Goal: Task Accomplishment & Management: Complete application form

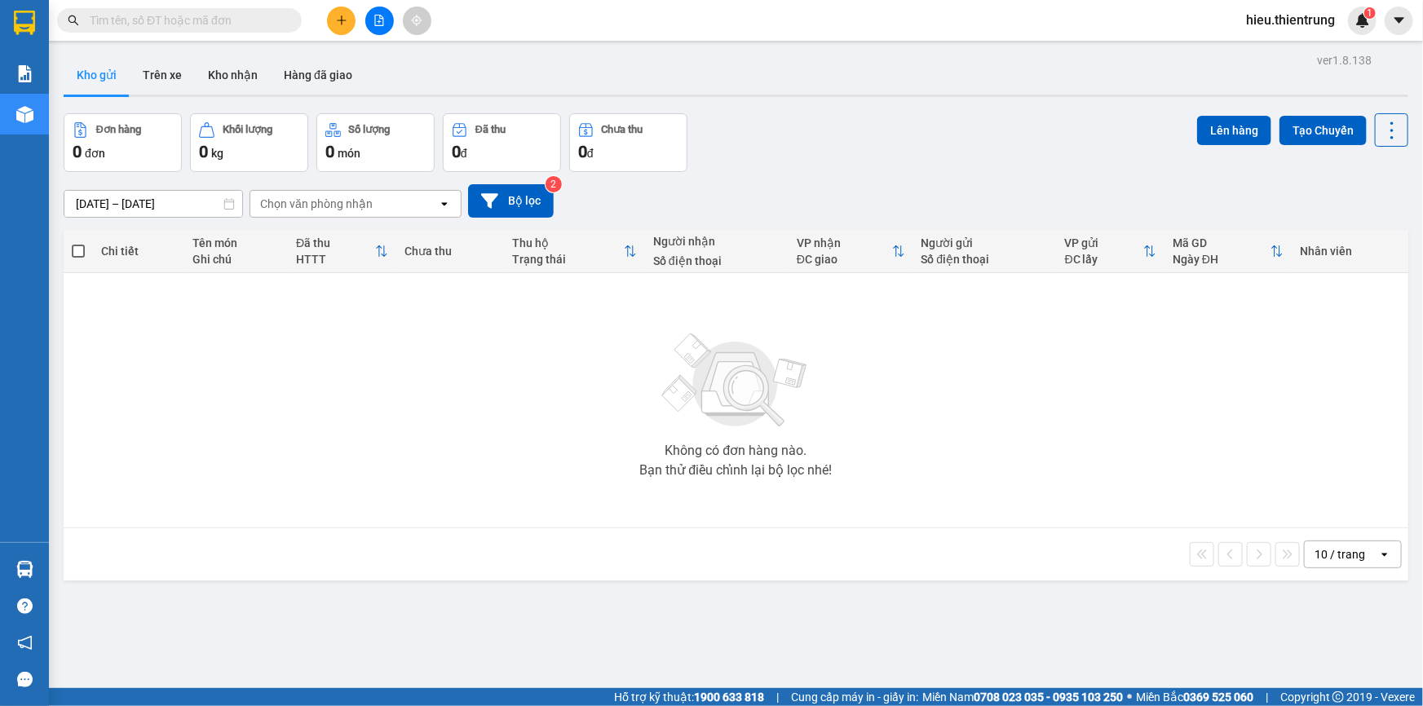
click at [341, 15] on icon "plus" at bounding box center [341, 20] width 11 height 11
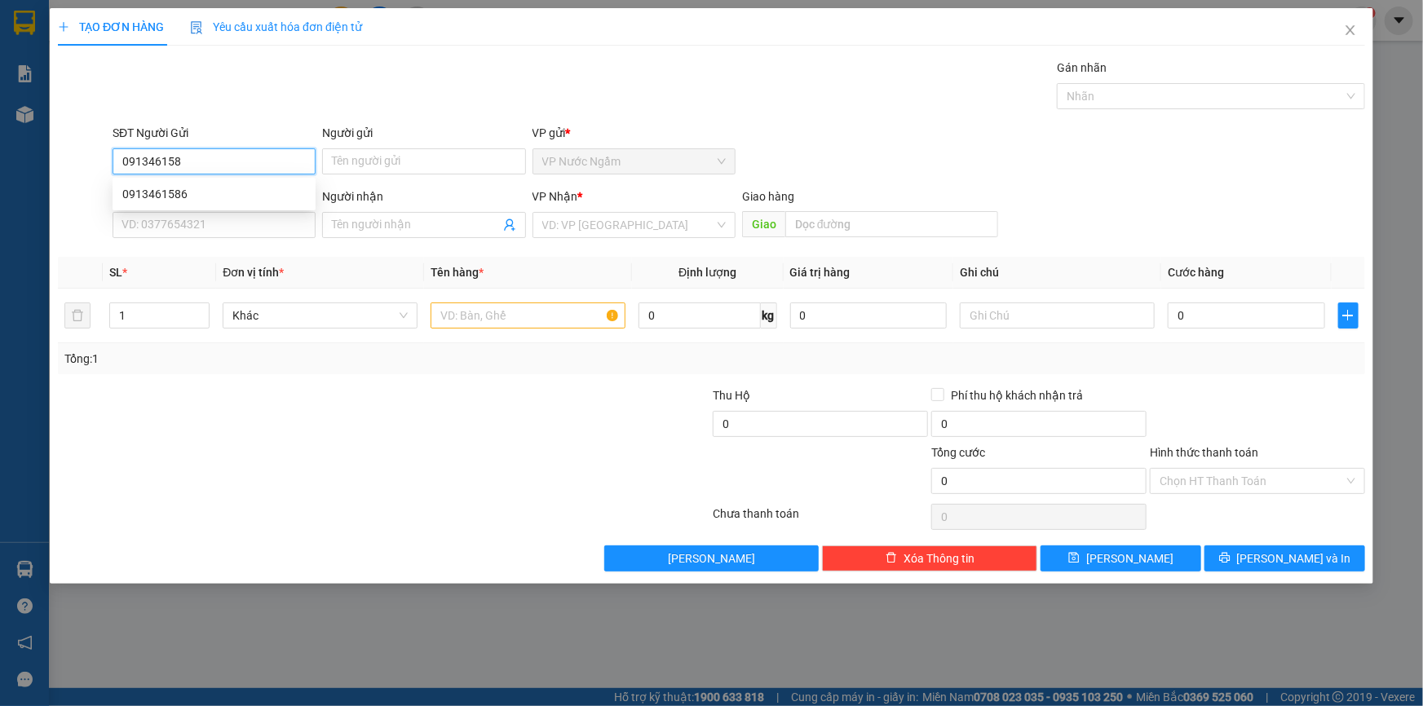
type input "0913461586"
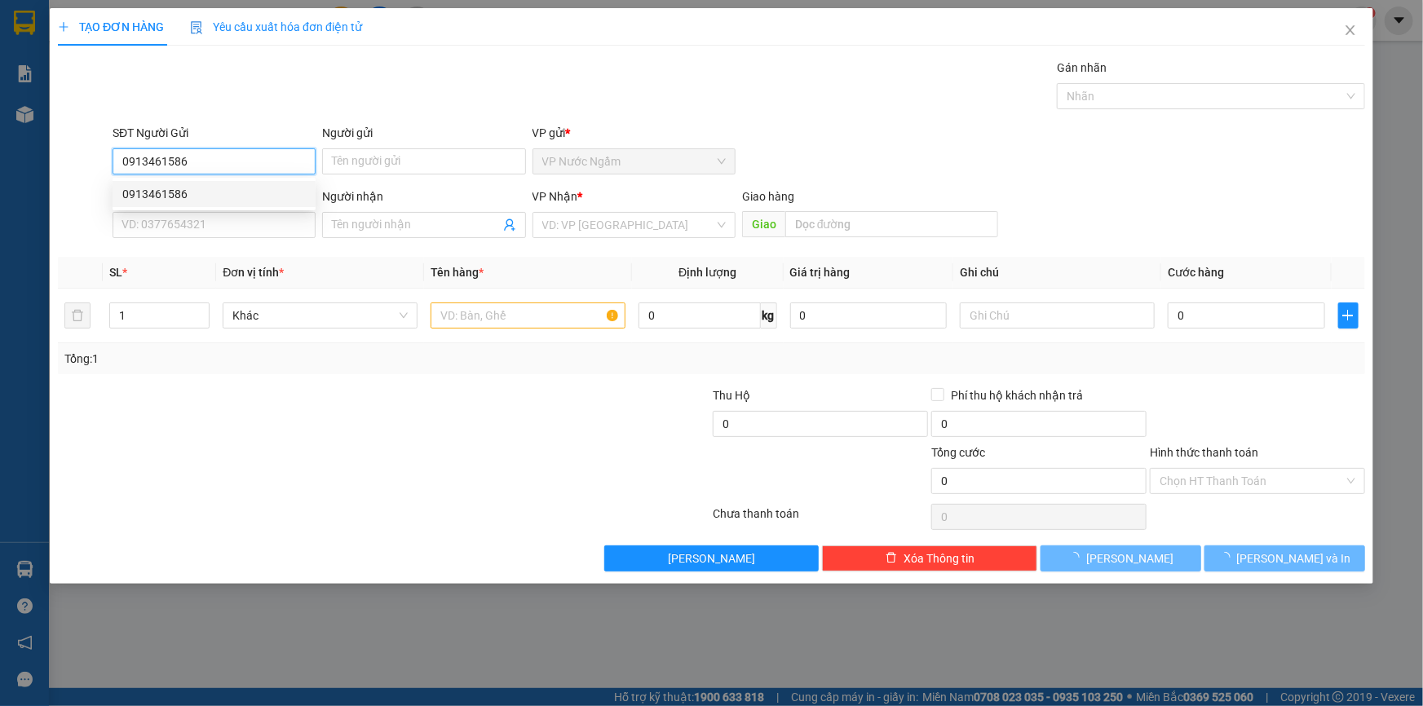
click at [192, 197] on div "0913461586" at bounding box center [213, 194] width 183 height 18
type input "0344397686"
type input "HÙNG"
type input "ĐẮK SONG"
type input "1.500.000"
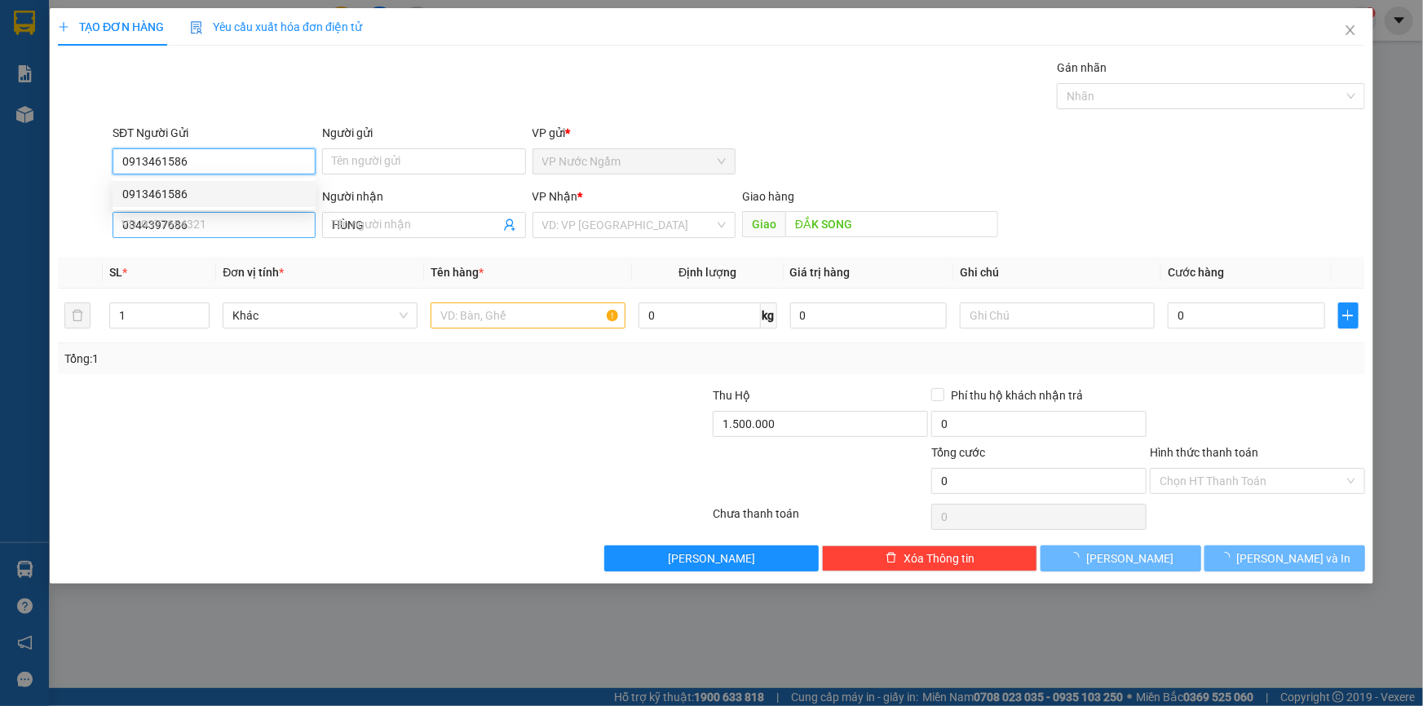
type input "200.000"
type input "0913461586"
drag, startPoint x: 46, startPoint y: 248, endPoint x: 15, endPoint y: 254, distance: 31.5
click at [15, 254] on div "TẠO ĐƠN HÀNG Yêu cầu xuất hóa đơn điện tử Transit Pickup Surcharge Ids Transit …" at bounding box center [711, 353] width 1423 height 706
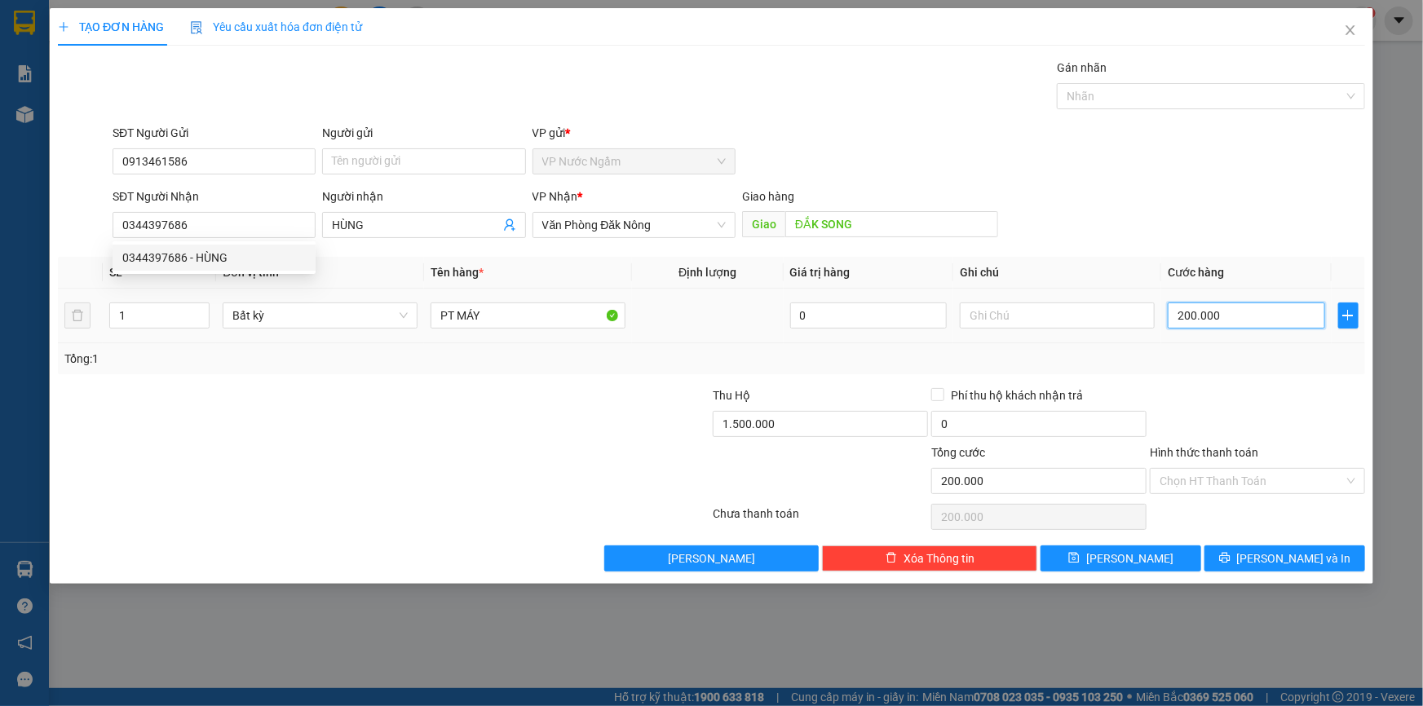
click at [1244, 307] on input "200.000" at bounding box center [1246, 316] width 157 height 26
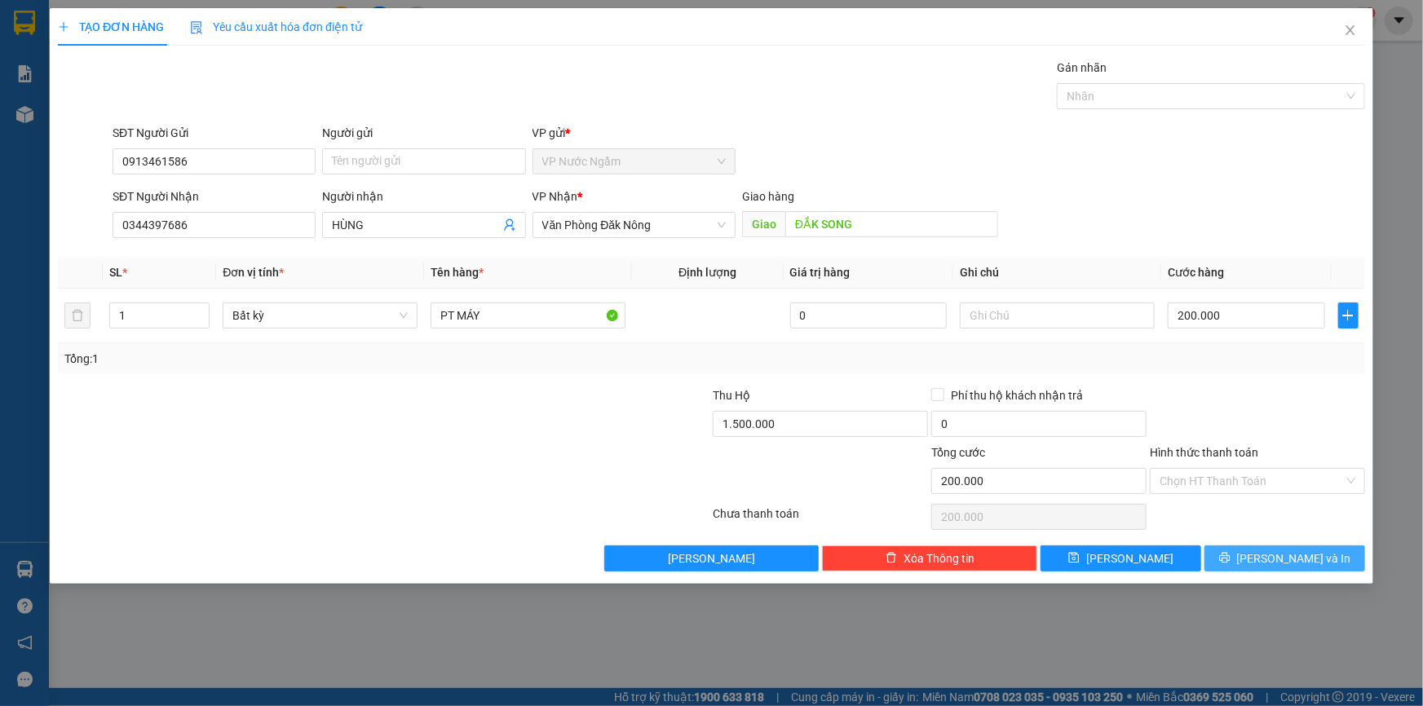
click at [1253, 546] on button "Lưu và In" at bounding box center [1284, 559] width 161 height 26
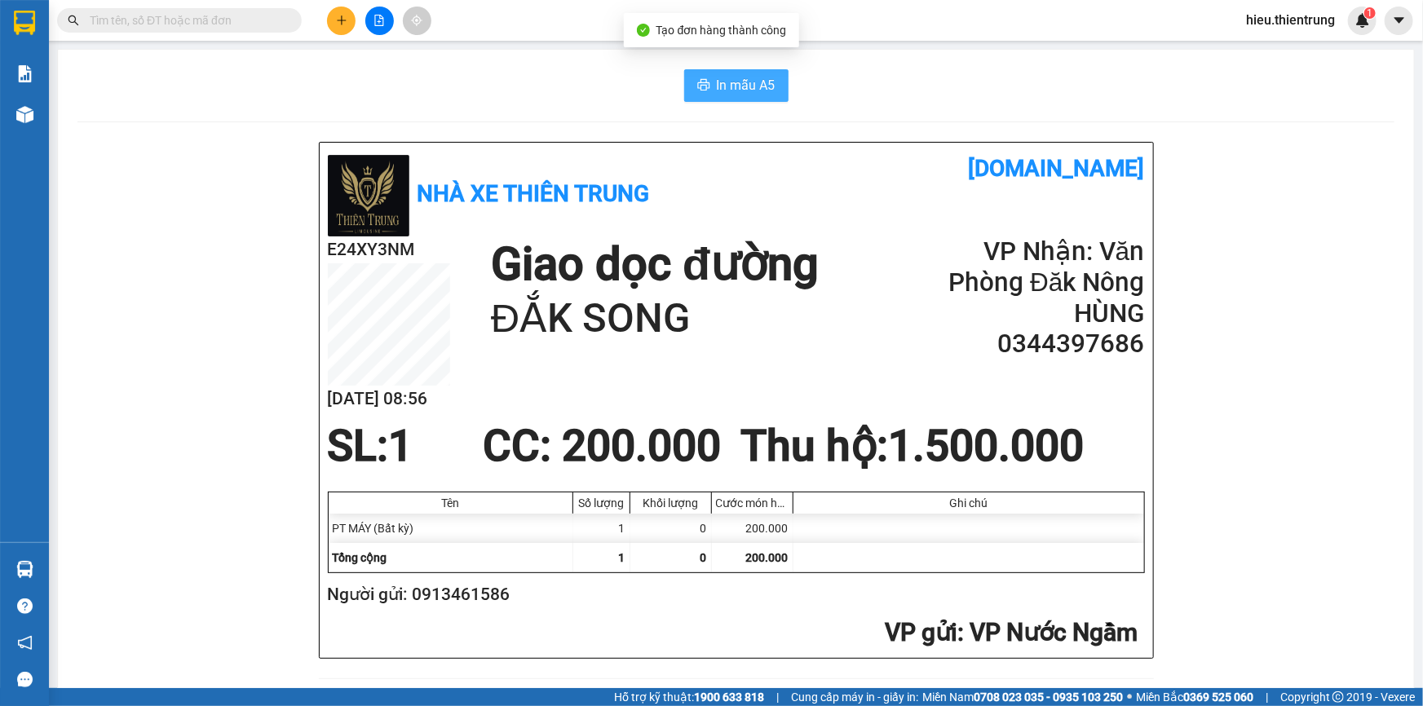
click at [719, 89] on span "In mẫu A5" at bounding box center [746, 85] width 59 height 20
drag, startPoint x: 499, startPoint y: 600, endPoint x: 413, endPoint y: 604, distance: 85.7
click at [413, 604] on h2 "Người gửi: 0913461586" at bounding box center [733, 594] width 811 height 27
copy h2 "0913461586"
click at [347, 19] on icon "plus" at bounding box center [341, 20] width 11 height 11
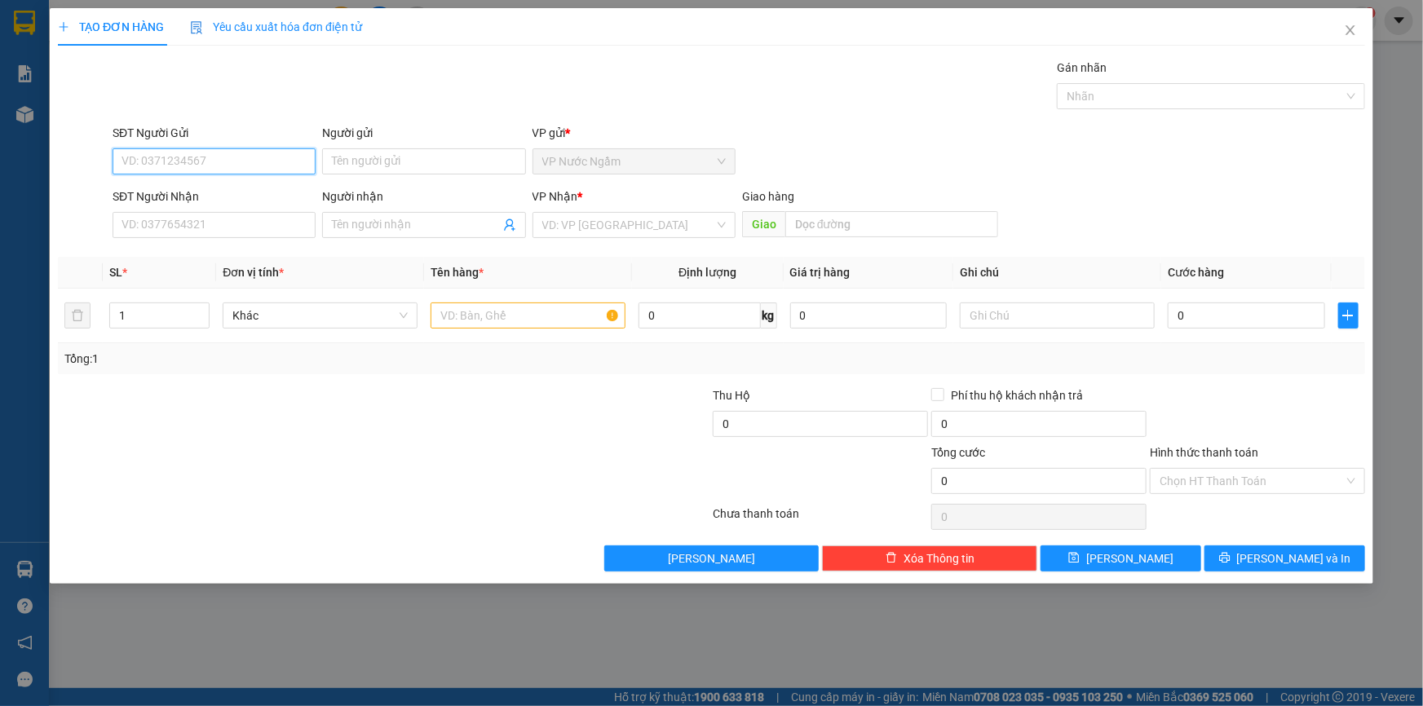
paste input "0913461586"
type input "0913461586"
click at [197, 188] on div "0913461586" at bounding box center [213, 194] width 183 height 18
type input "0344397686"
type input "HÙNG"
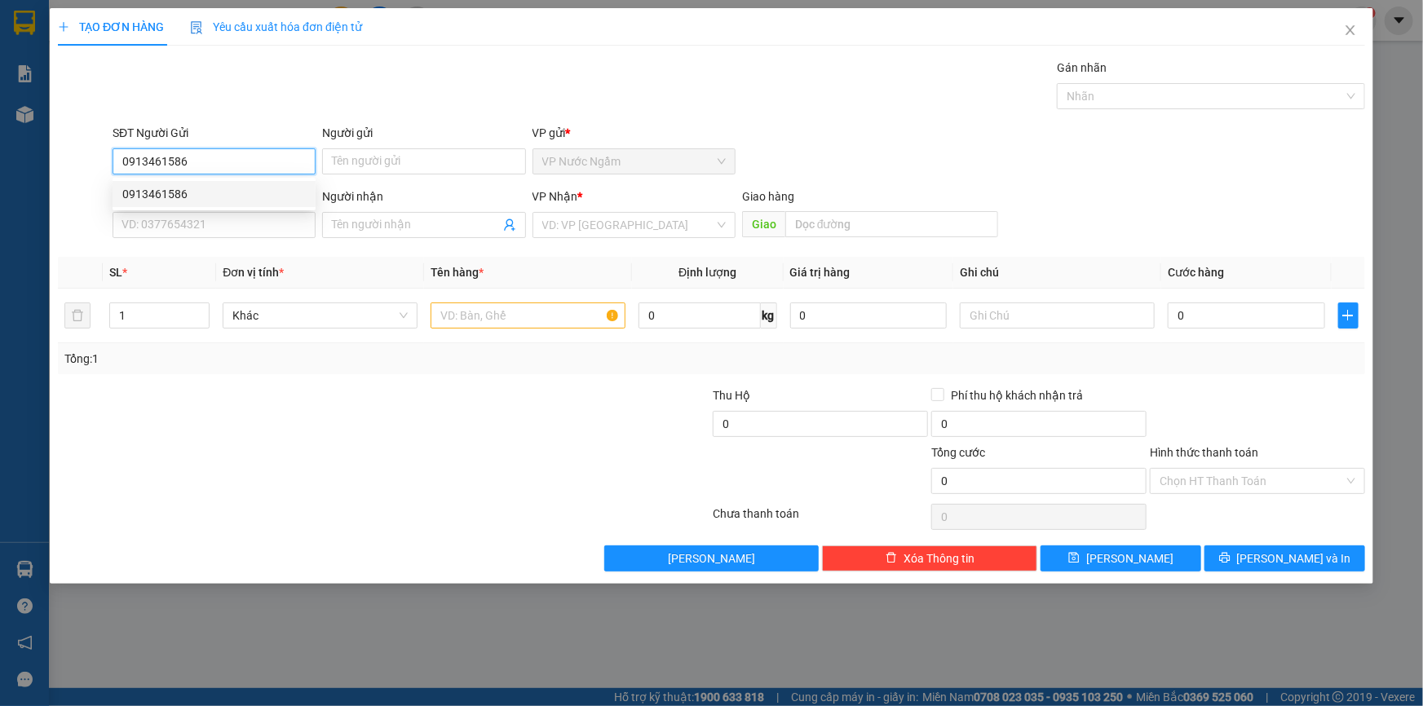
type input "ĐẮK SONG"
type input "1.500.000"
type input "200.000"
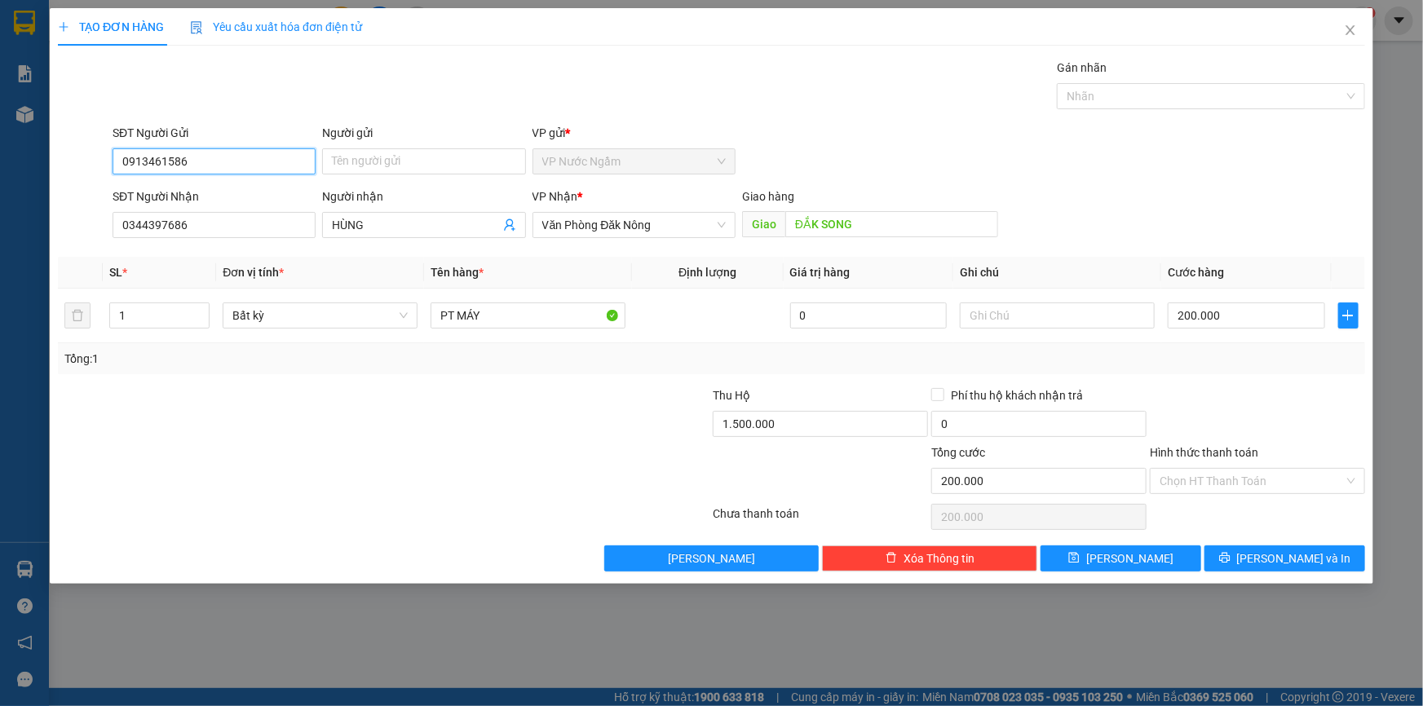
type input "0913461586"
click at [803, 440] on div "1.500.000" at bounding box center [820, 427] width 215 height 33
click at [806, 432] on input "1.500.000" at bounding box center [820, 424] width 215 height 26
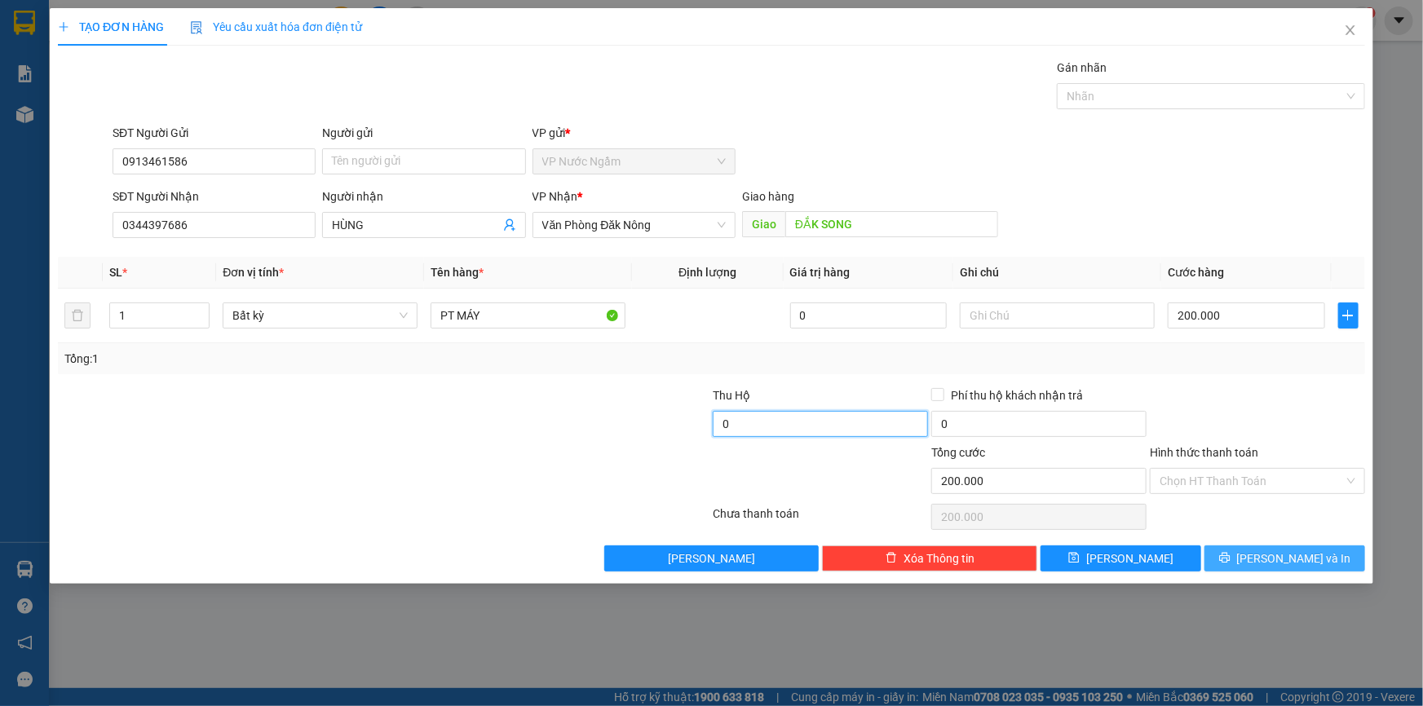
type input "0"
click at [1244, 547] on button "Lưu và In" at bounding box center [1284, 559] width 161 height 26
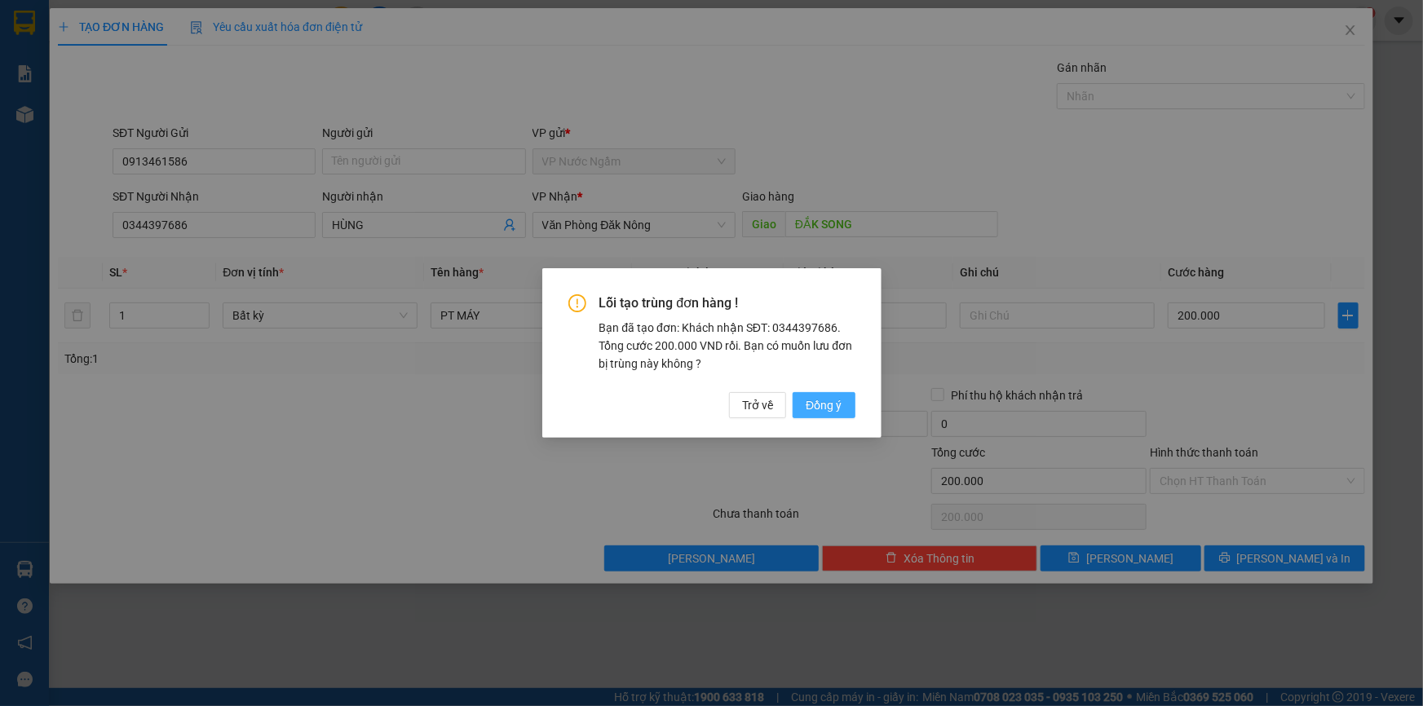
click at [839, 412] on span "Đồng ý" at bounding box center [824, 405] width 36 height 18
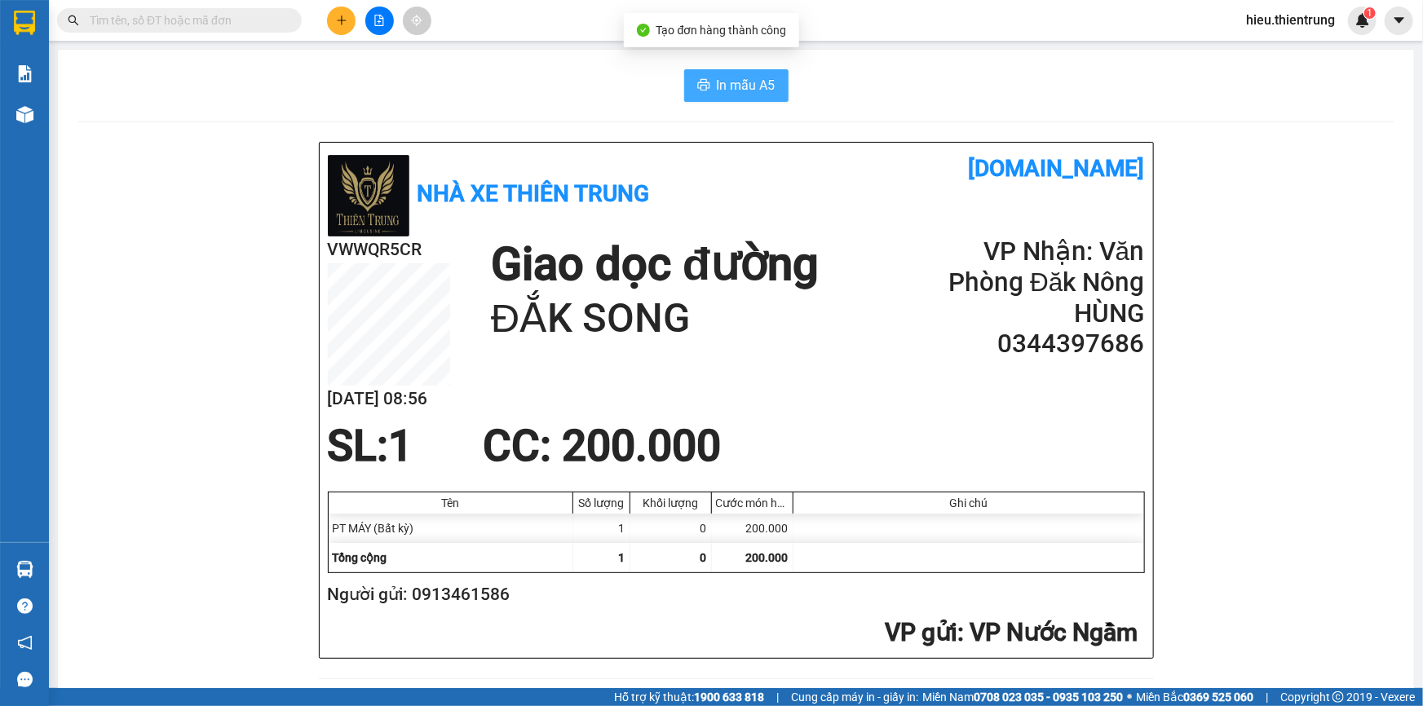
click at [716, 96] on button "In mẫu A5" at bounding box center [736, 85] width 104 height 33
click at [733, 86] on span "In mẫu A5" at bounding box center [746, 85] width 59 height 20
drag, startPoint x: 938, startPoint y: 51, endPoint x: 922, endPoint y: 60, distance: 17.9
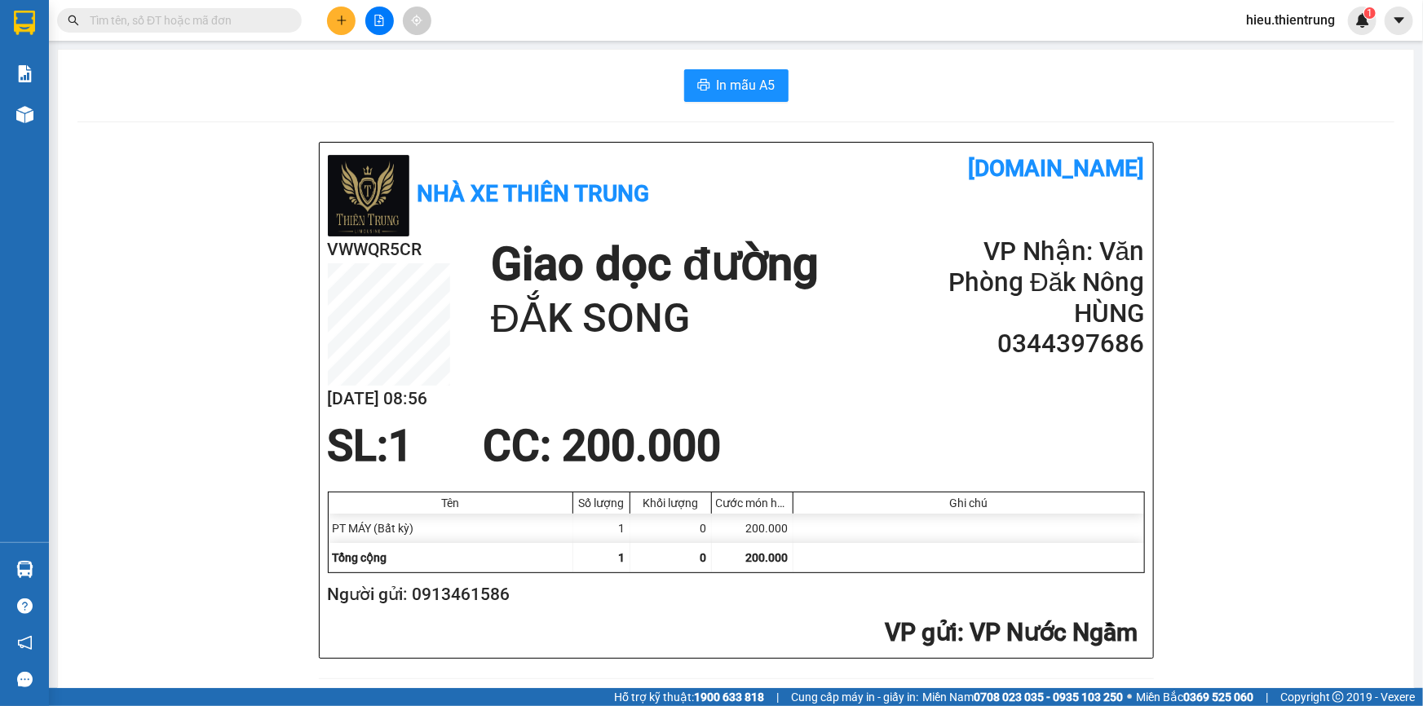
click at [511, 82] on div "In mẫu A5" at bounding box center [735, 85] width 1317 height 33
